Goal: Find specific page/section: Find specific page/section

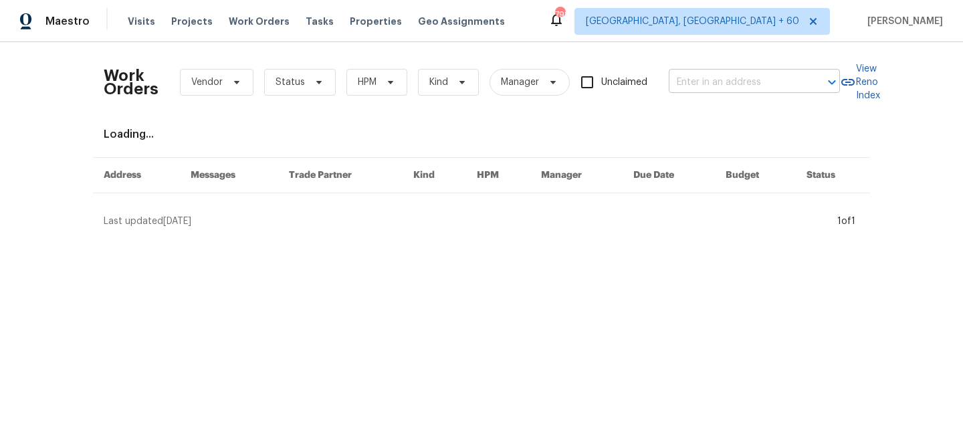
click at [732, 88] on input "text" at bounding box center [736, 82] width 134 height 21
paste input "[STREET_ADDRESS]"
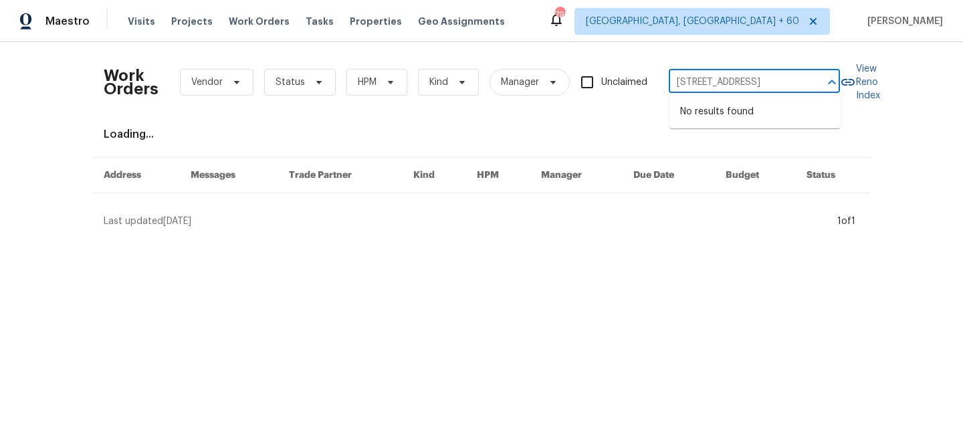
type input "[STREET_ADDRESS]"
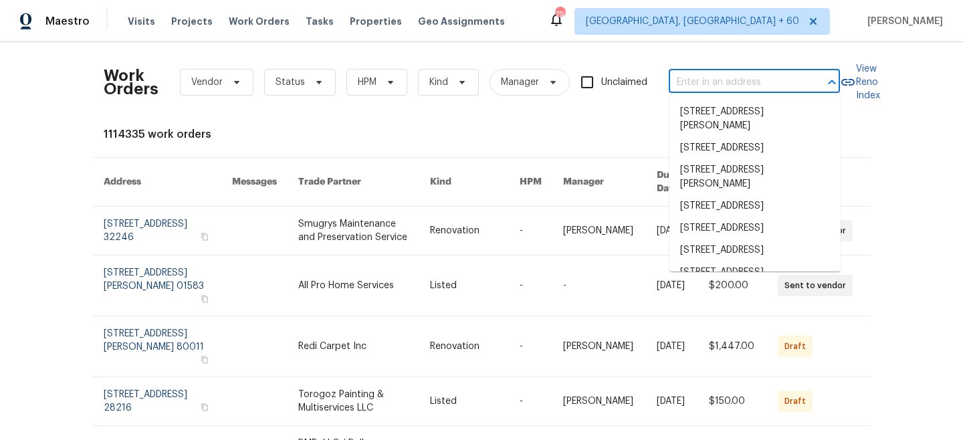
paste input "[STREET_ADDRESS]"
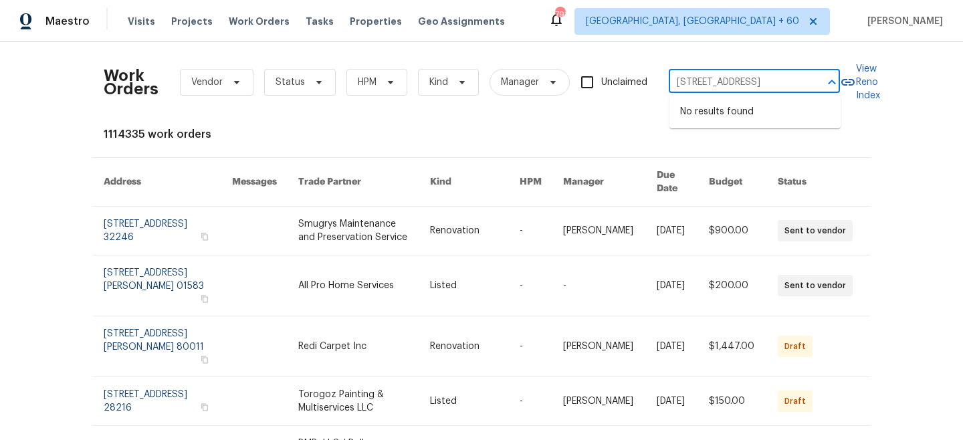
type input "[STREET_ADDRESS]"
click at [723, 117] on li "[STREET_ADDRESS]" at bounding box center [755, 112] width 171 height 22
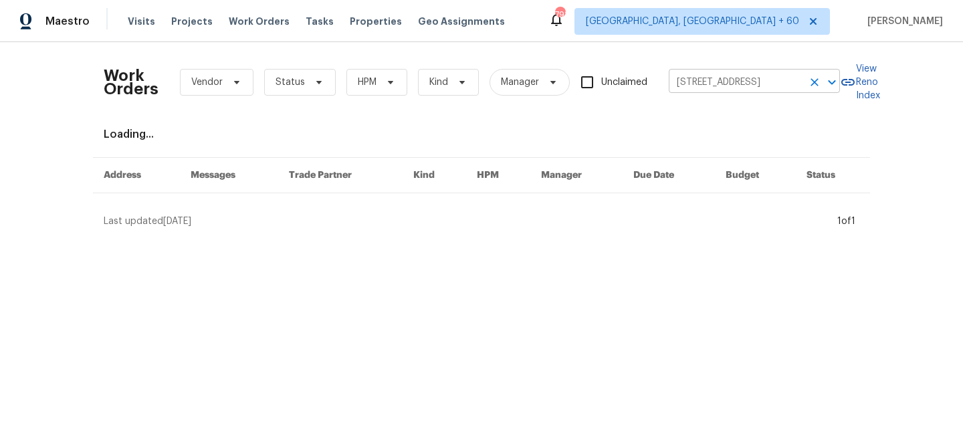
click at [762, 84] on input "[STREET_ADDRESS]" at bounding box center [736, 82] width 134 height 21
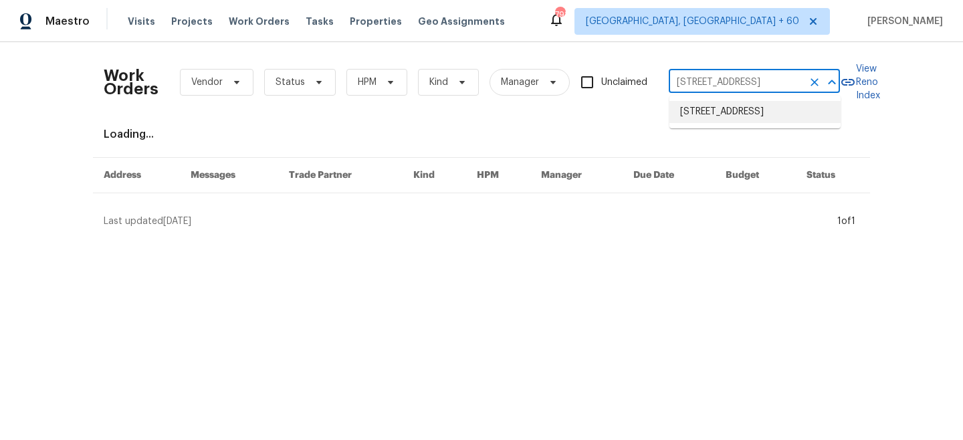
click at [756, 108] on li "[STREET_ADDRESS]" at bounding box center [755, 112] width 171 height 22
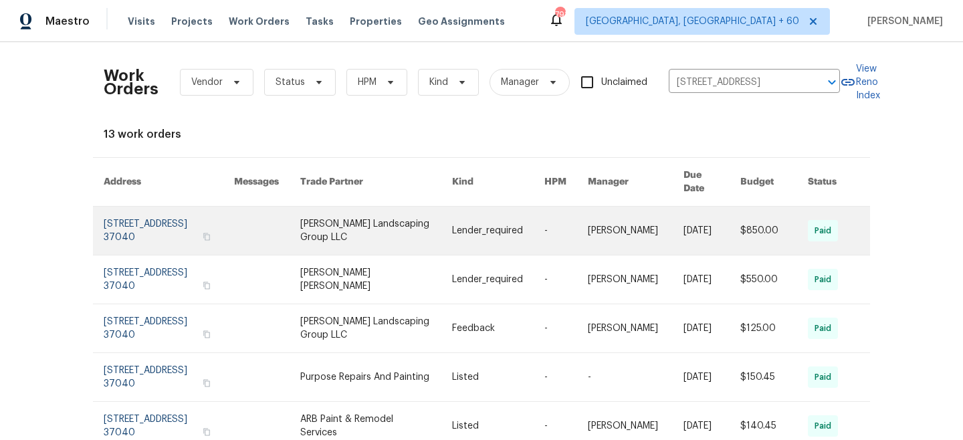
click at [443, 229] on link at bounding box center [376, 231] width 152 height 48
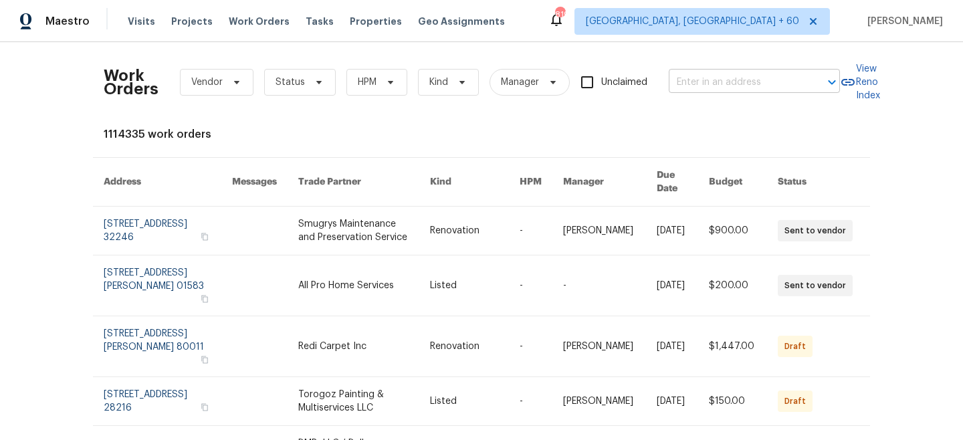
click at [740, 84] on input "text" at bounding box center [736, 82] width 134 height 21
paste input "[STREET_ADDRESS]"
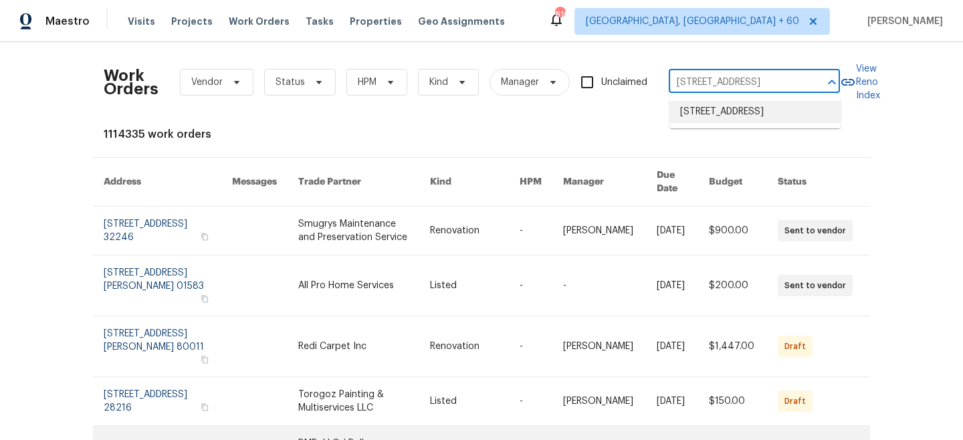
type input "[STREET_ADDRESS]"
